Goal: Use online tool/utility: Utilize a website feature to perform a specific function

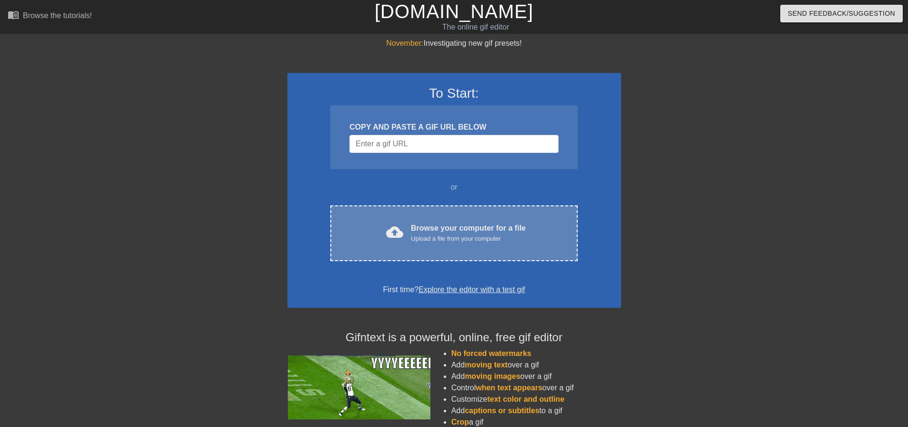
click at [425, 230] on div "Browse your computer for a file Upload a file from your computer" at bounding box center [468, 233] width 115 height 21
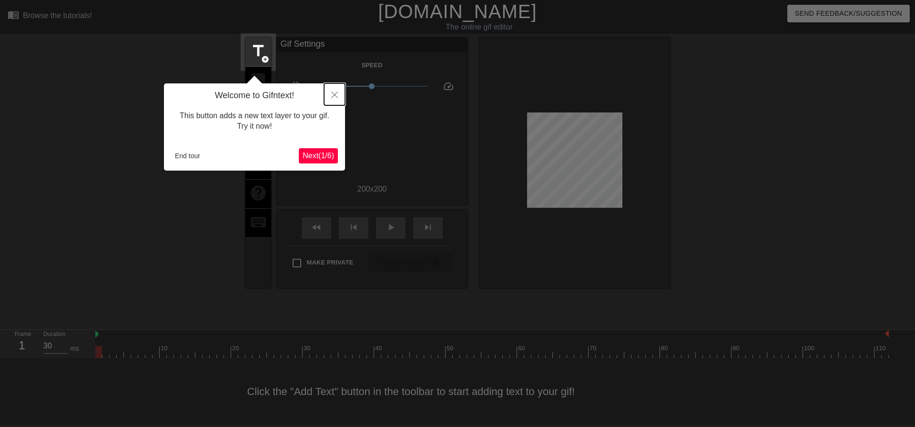
click at [335, 95] on icon "Close" at bounding box center [334, 94] width 7 height 7
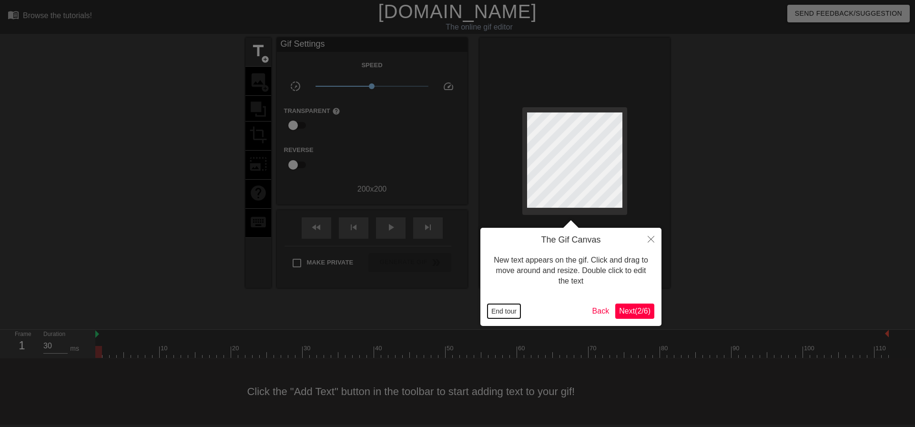
click at [499, 311] on button "End tour" at bounding box center [503, 311] width 33 height 14
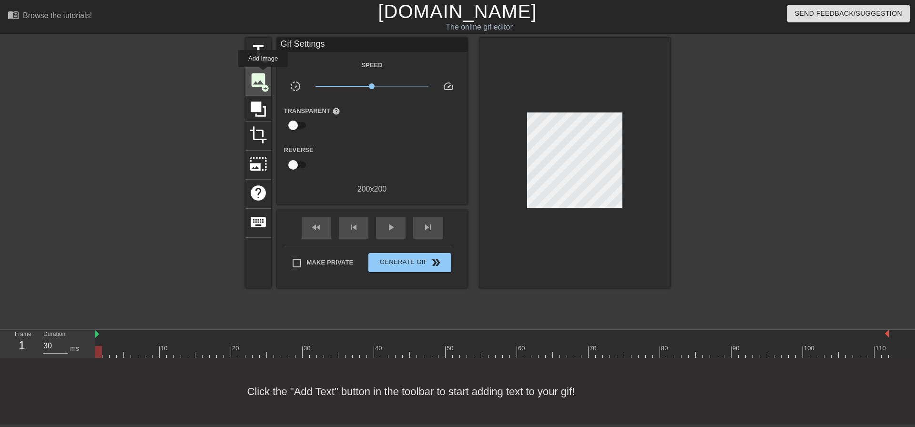
click at [263, 74] on span "image" at bounding box center [258, 80] width 18 height 18
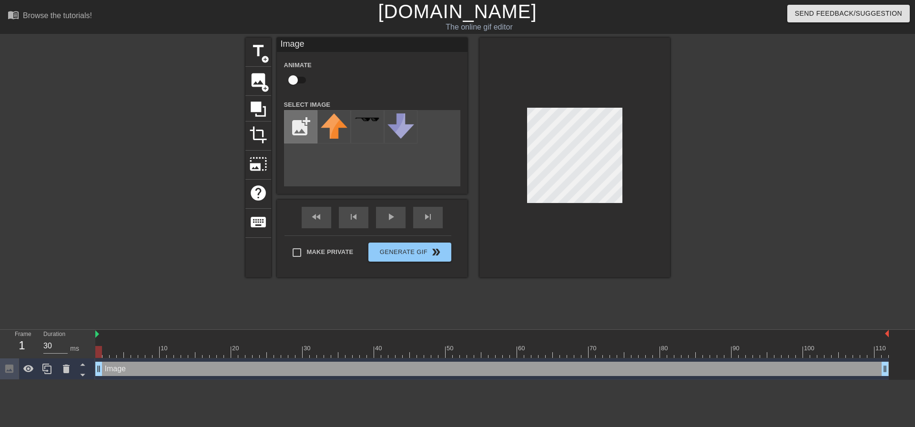
click at [308, 120] on input "file" at bounding box center [300, 127] width 32 height 32
type input "C:\fakepath\nuke watch.png"
click at [513, 73] on div at bounding box center [574, 158] width 191 height 240
drag, startPoint x: 587, startPoint y: 203, endPoint x: 592, endPoint y: 230, distance: 27.8
click at [609, 234] on div at bounding box center [574, 158] width 191 height 240
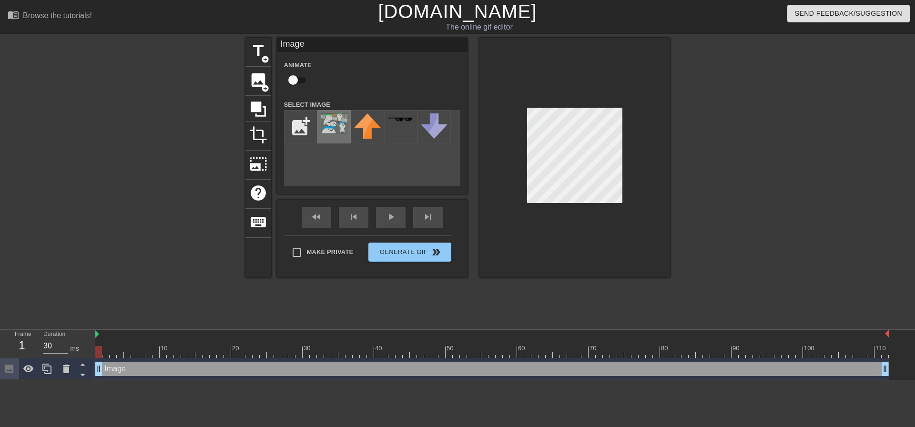
click at [340, 124] on img at bounding box center [334, 123] width 27 height 20
click at [551, 253] on div at bounding box center [574, 158] width 191 height 240
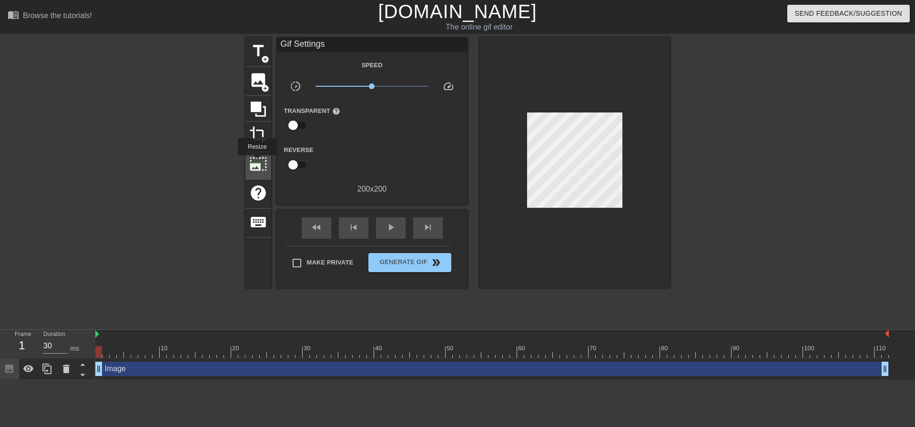
click at [256, 162] on span "photo_size_select_large" at bounding box center [258, 164] width 18 height 18
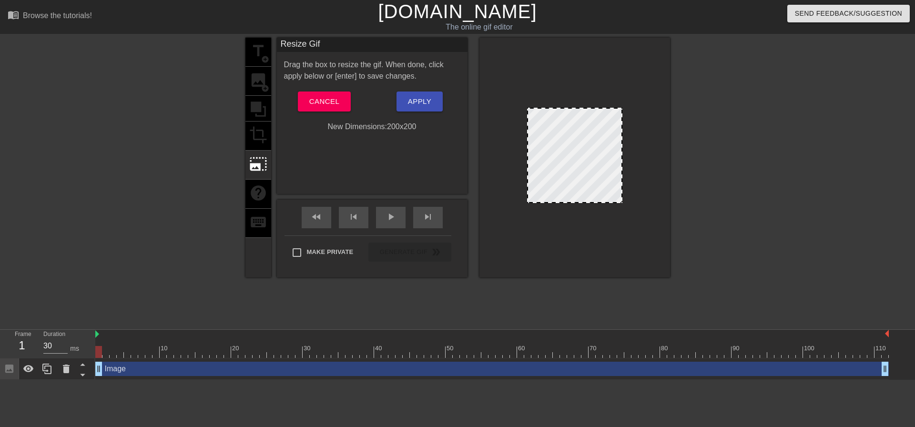
drag, startPoint x: 527, startPoint y: 108, endPoint x: 503, endPoint y: 83, distance: 33.7
click at [503, 83] on div at bounding box center [574, 158] width 191 height 240
drag, startPoint x: 610, startPoint y: 122, endPoint x: 634, endPoint y: 113, distance: 25.3
click at [634, 113] on div at bounding box center [574, 158] width 191 height 240
drag, startPoint x: 621, startPoint y: 107, endPoint x: 606, endPoint y: 125, distance: 23.7
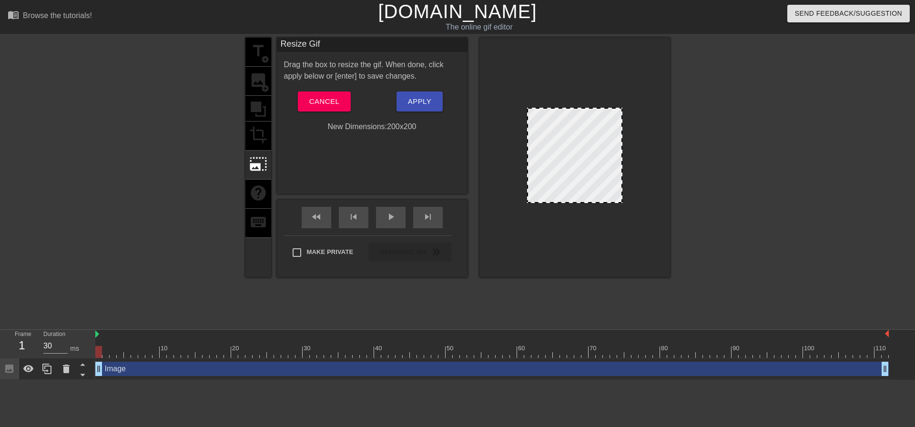
click at [606, 125] on div at bounding box center [574, 158] width 191 height 240
drag, startPoint x: 607, startPoint y: 125, endPoint x: 632, endPoint y: 113, distance: 27.9
click at [632, 113] on div at bounding box center [574, 158] width 191 height 240
drag, startPoint x: 620, startPoint y: 109, endPoint x: 778, endPoint y: 170, distance: 168.7
click at [778, 170] on div "title add_circle image add_circle crop photo_size_select_large help keyboard Re…" at bounding box center [457, 181] width 915 height 286
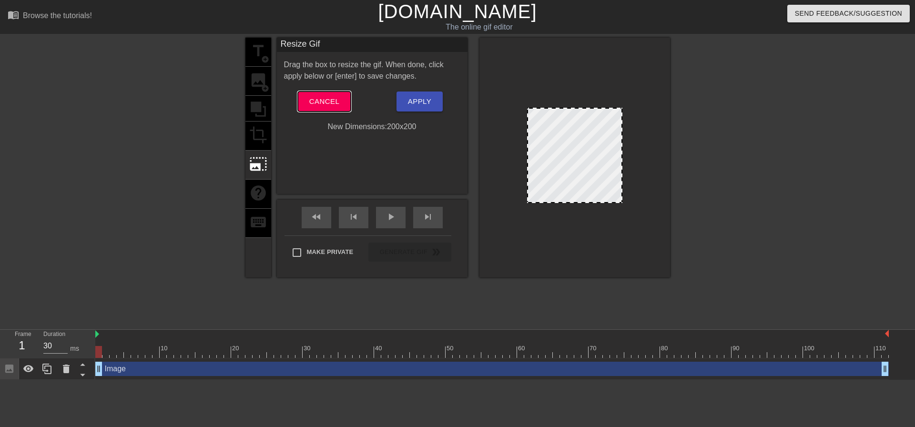
click at [330, 104] on span "Cancel" at bounding box center [324, 101] width 30 height 12
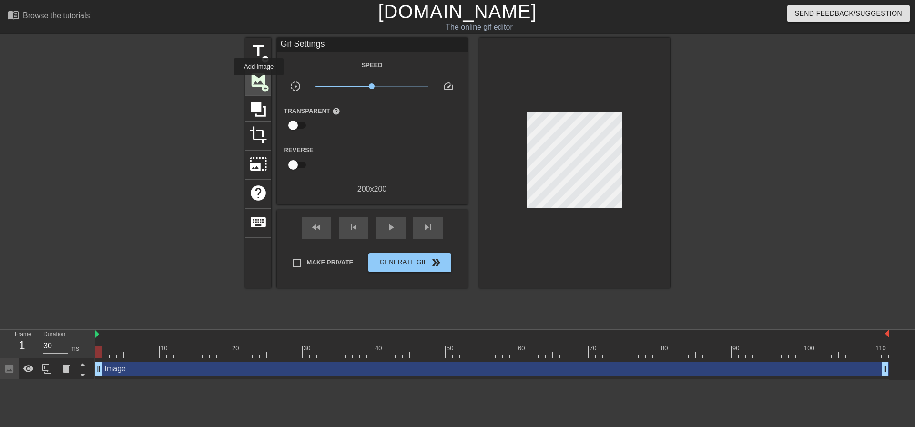
click at [259, 82] on span "image" at bounding box center [258, 80] width 18 height 18
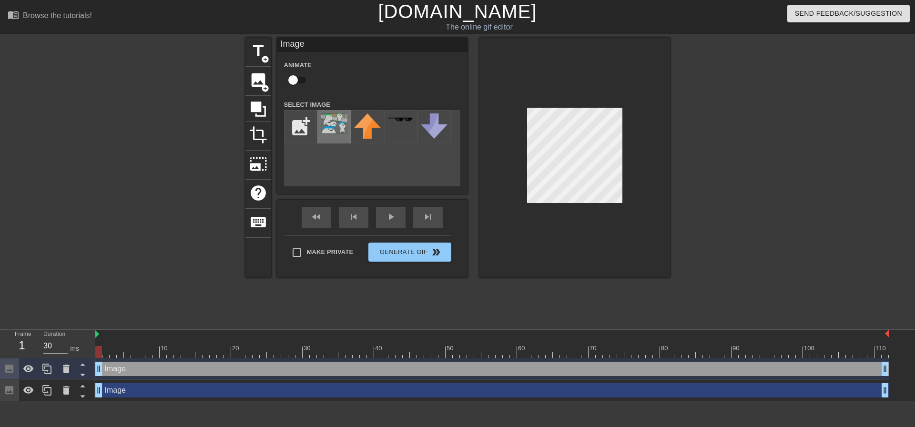
click at [347, 133] on div at bounding box center [333, 126] width 33 height 33
click at [504, 98] on div at bounding box center [574, 158] width 191 height 240
